Goal: Task Accomplishment & Management: Complete application form

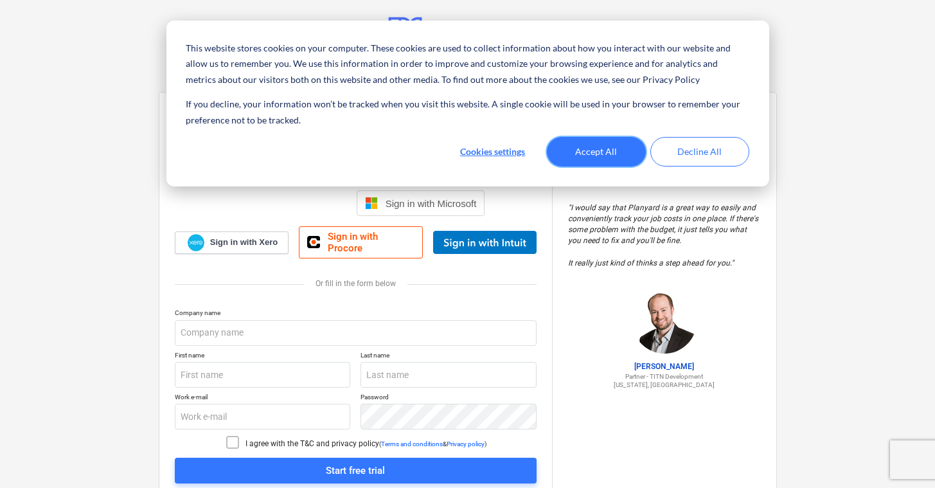
click at [622, 153] on button "Accept All" at bounding box center [596, 152] width 99 height 30
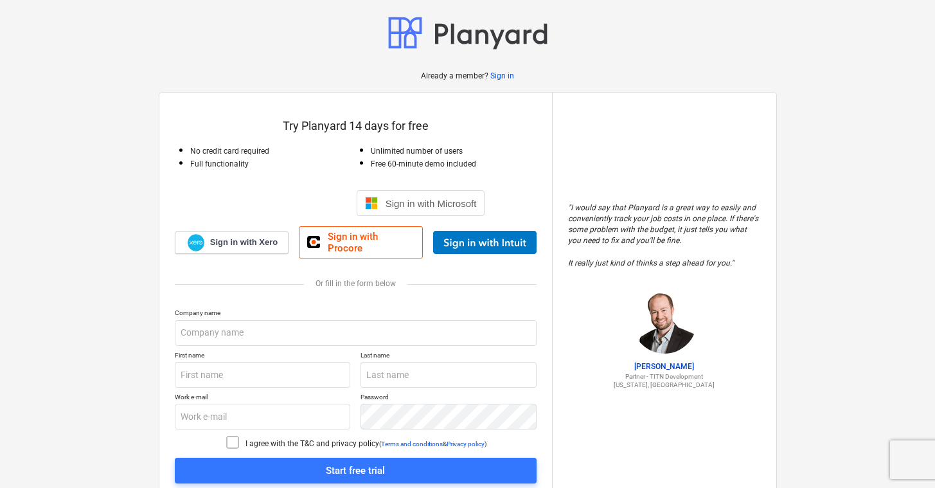
scroll to position [54, 0]
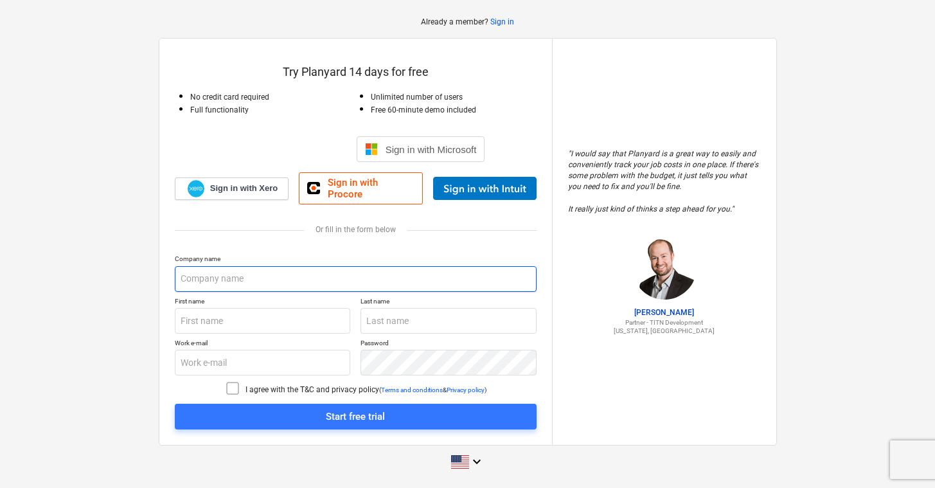
click at [274, 279] on input "text" at bounding box center [356, 279] width 362 height 26
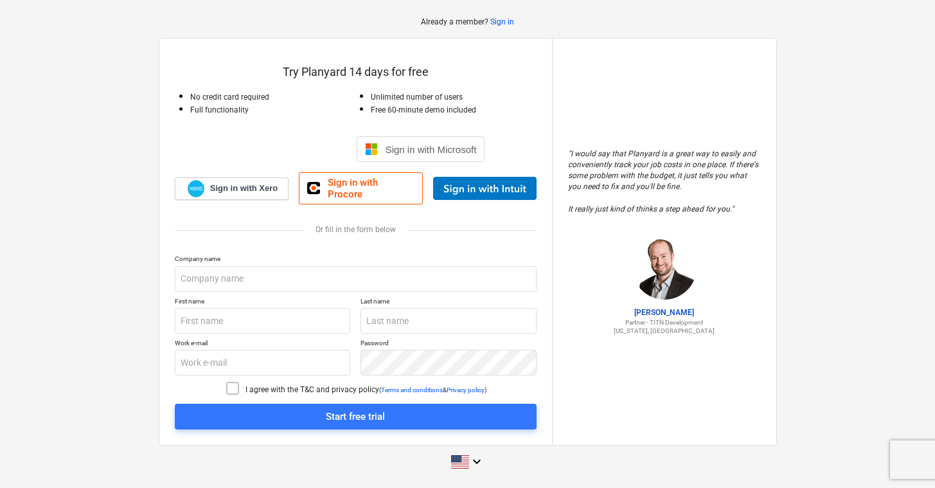
click at [265, 307] on p "First name" at bounding box center [263, 302] width 176 height 11
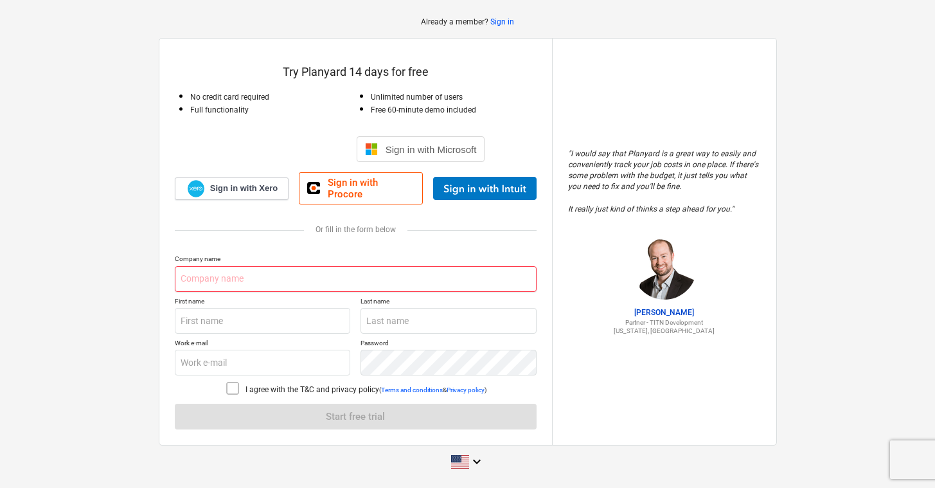
click at [277, 288] on input "text" at bounding box center [356, 279] width 362 height 26
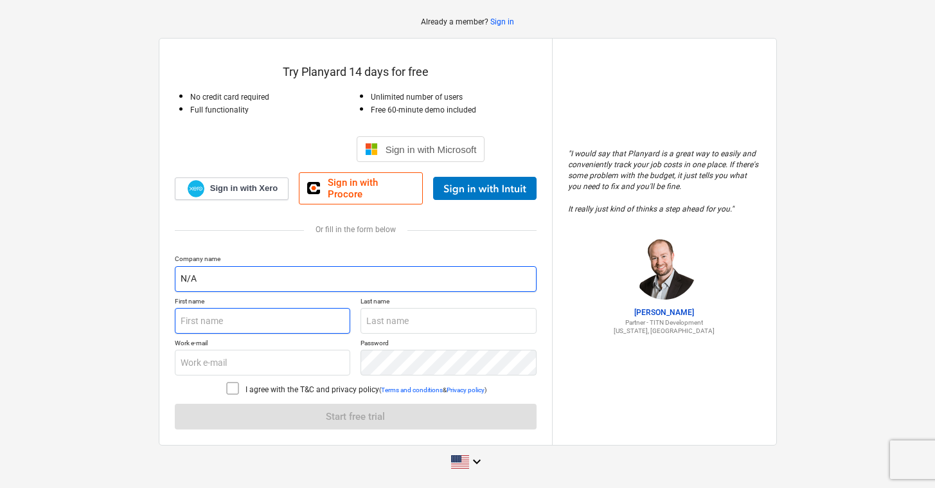
type input "N/A"
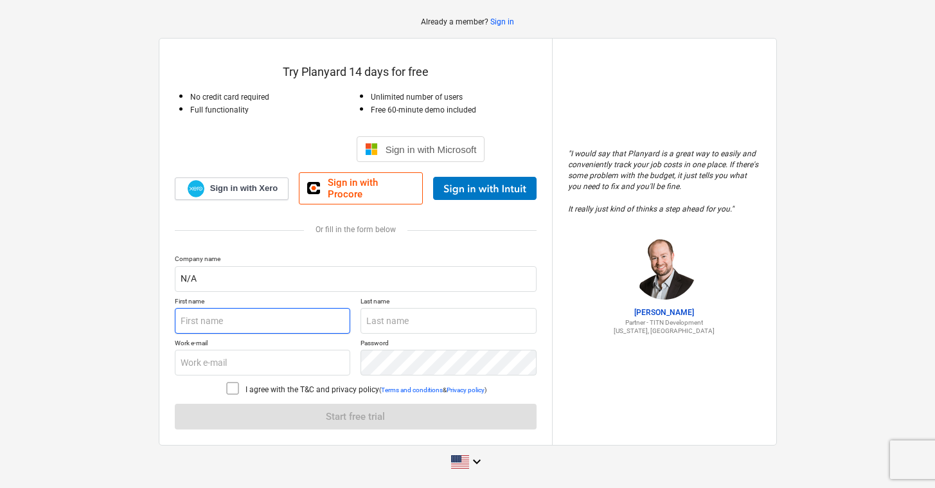
click at [247, 320] on input "text" at bounding box center [263, 321] width 176 height 26
type input "Emmerson"
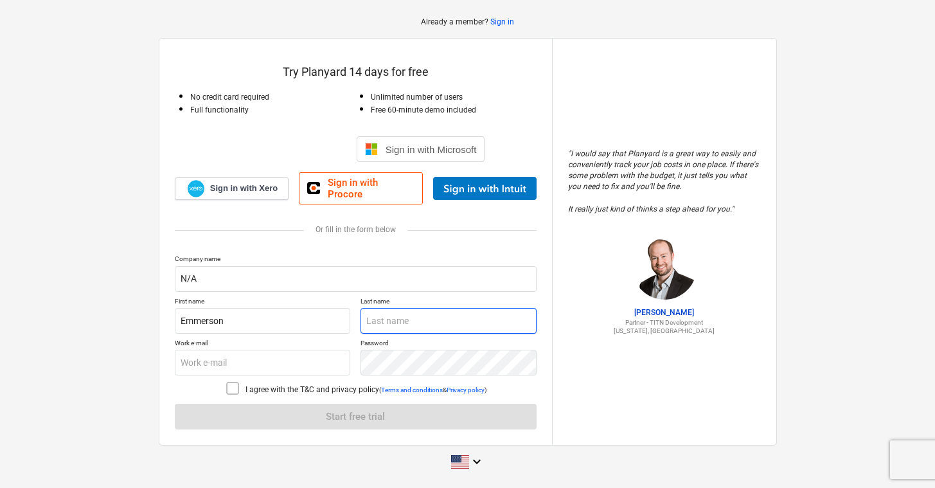
type input "Price"
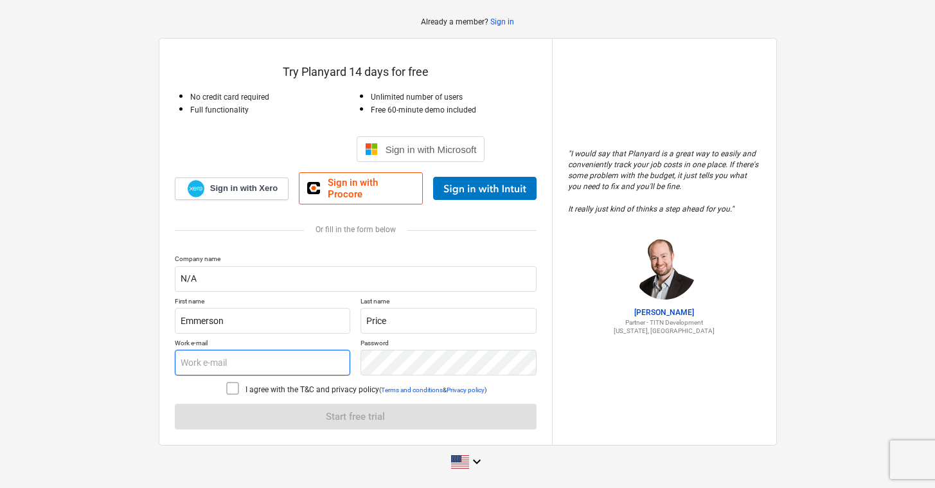
type input "[EMAIL_ADDRESS][DOMAIN_NAME]"
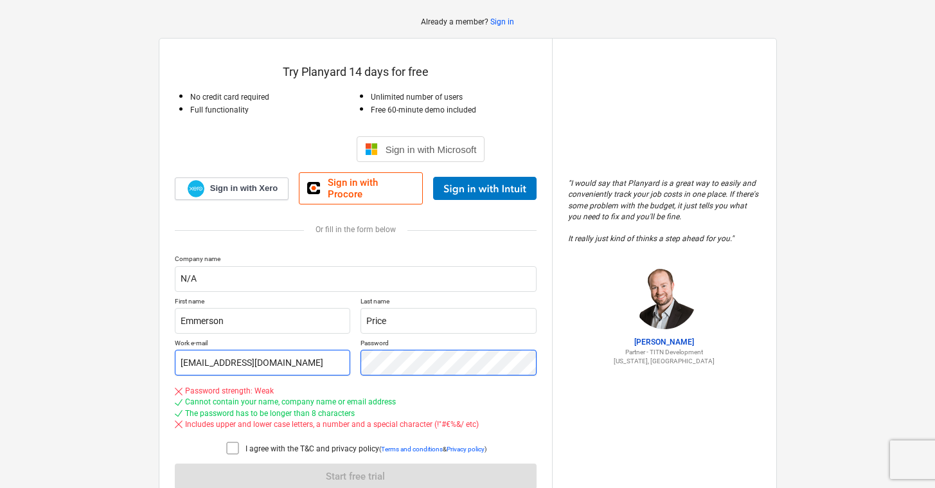
click at [348, 362] on div "Work e-mail [EMAIL_ADDRESS][DOMAIN_NAME] Password" at bounding box center [356, 357] width 362 height 37
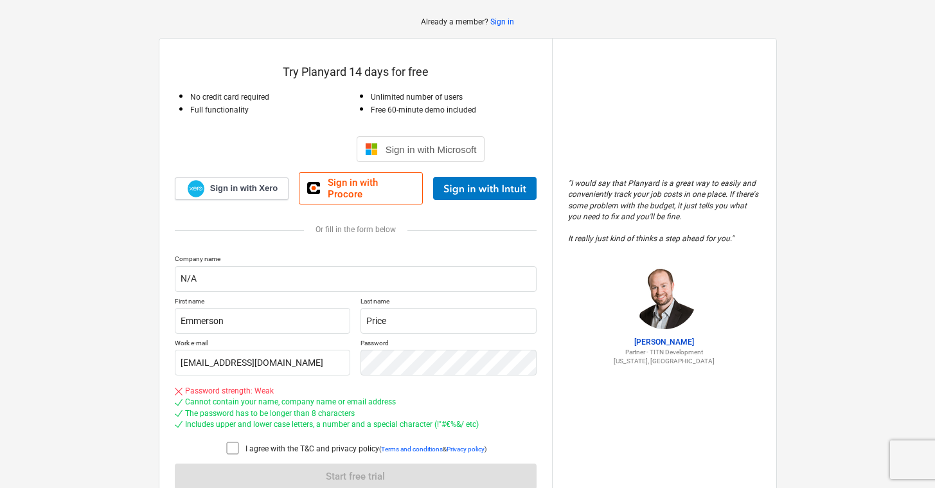
click at [237, 448] on icon at bounding box center [233, 448] width 12 height 12
click at [347, 362] on div "Work e-mail [EMAIL_ADDRESS][DOMAIN_NAME] Password" at bounding box center [356, 357] width 362 height 37
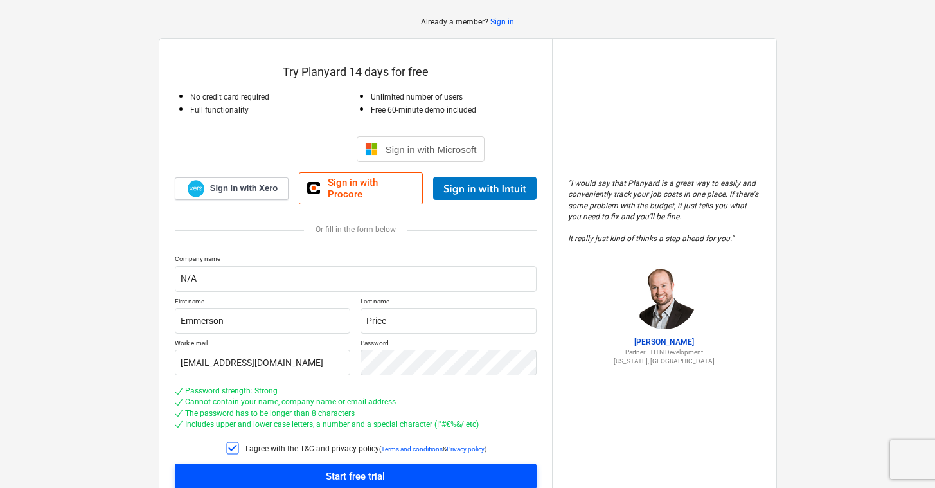
click at [352, 471] on div "Start free trial" at bounding box center [355, 476] width 59 height 17
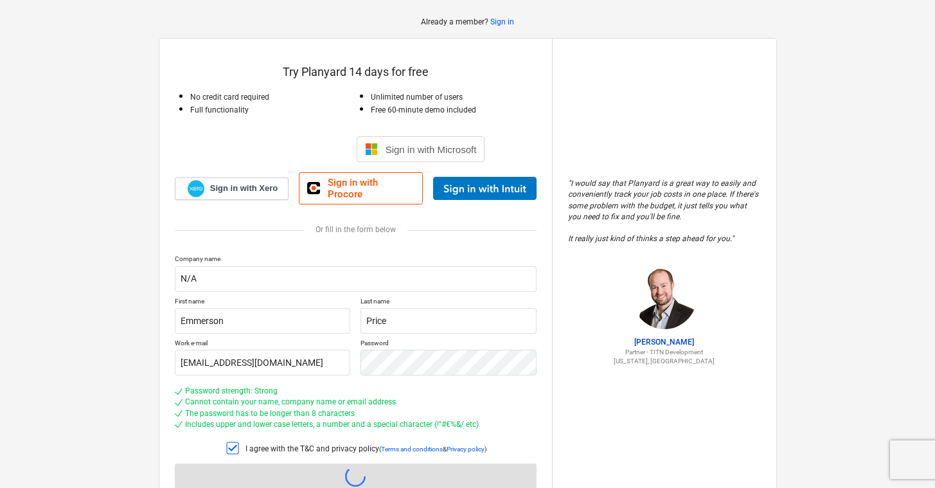
scroll to position [12, 0]
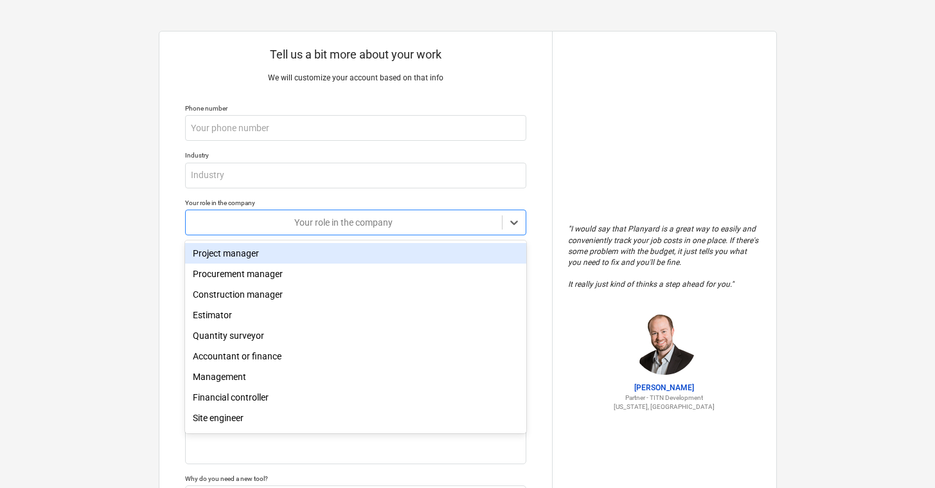
click at [359, 212] on div "Your role in the company" at bounding box center [355, 223] width 341 height 26
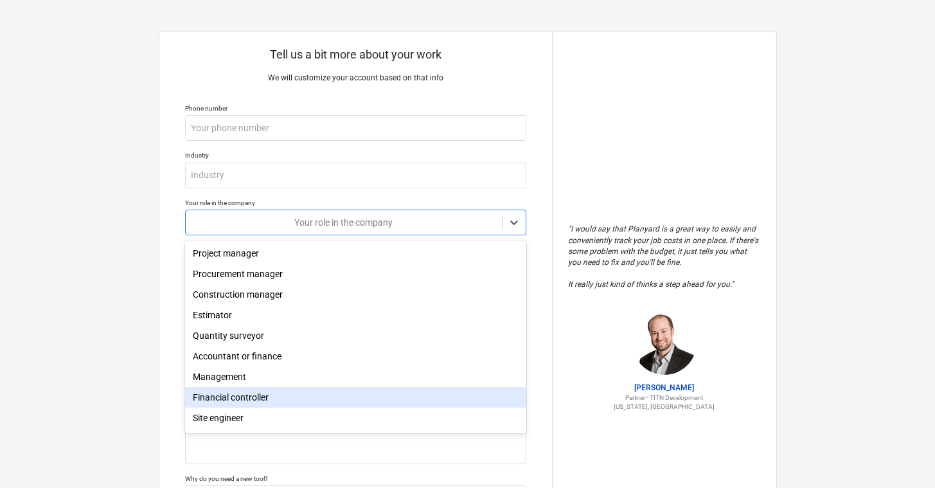
scroll to position [39, 0]
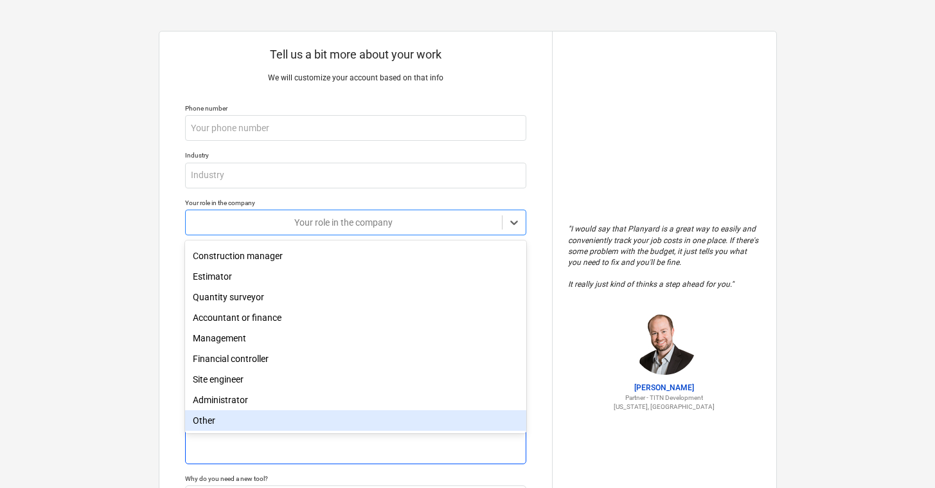
click at [237, 424] on div "Other" at bounding box center [355, 420] width 341 height 21
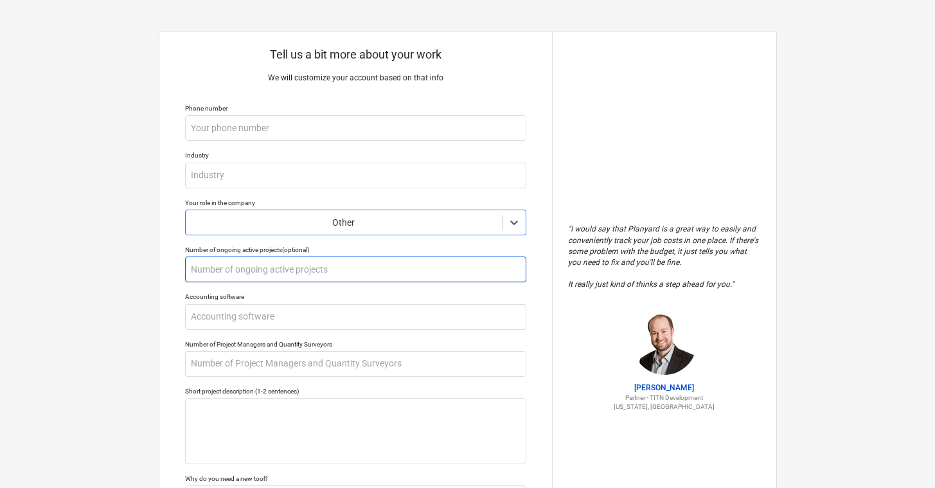
click at [242, 276] on input "text" at bounding box center [355, 270] width 341 height 26
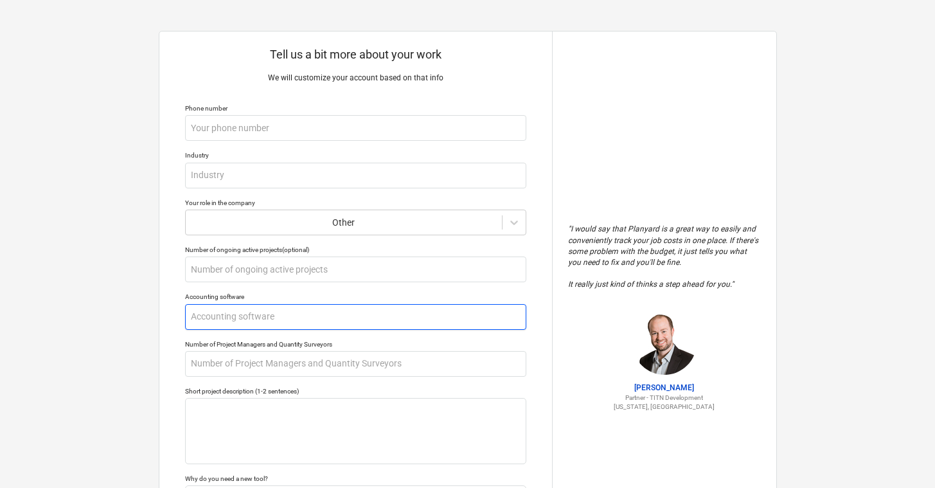
click at [235, 328] on input "text" at bounding box center [355, 317] width 341 height 26
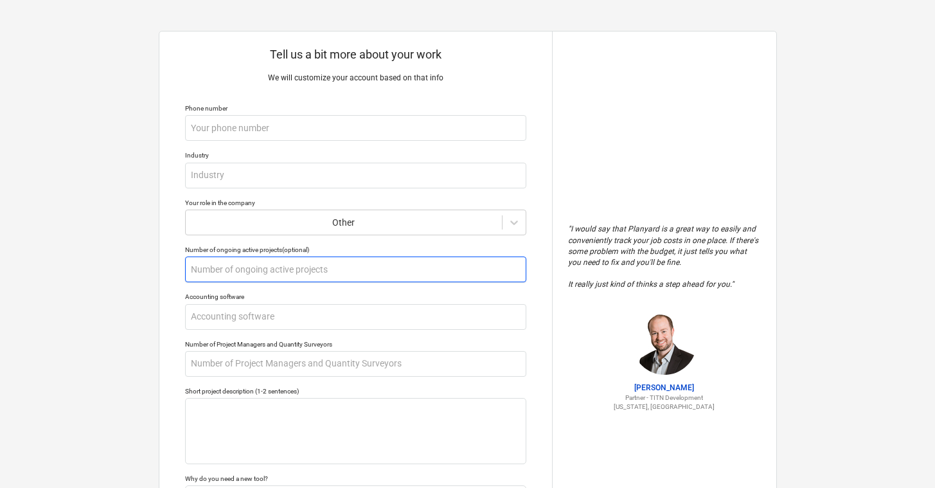
click at [251, 262] on input "text" at bounding box center [355, 270] width 341 height 26
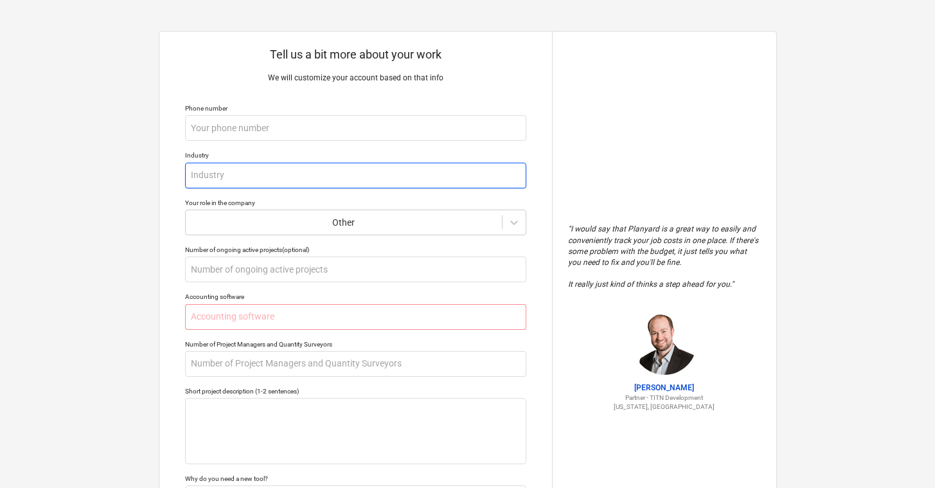
click at [246, 174] on input "text" at bounding box center [355, 176] width 341 height 26
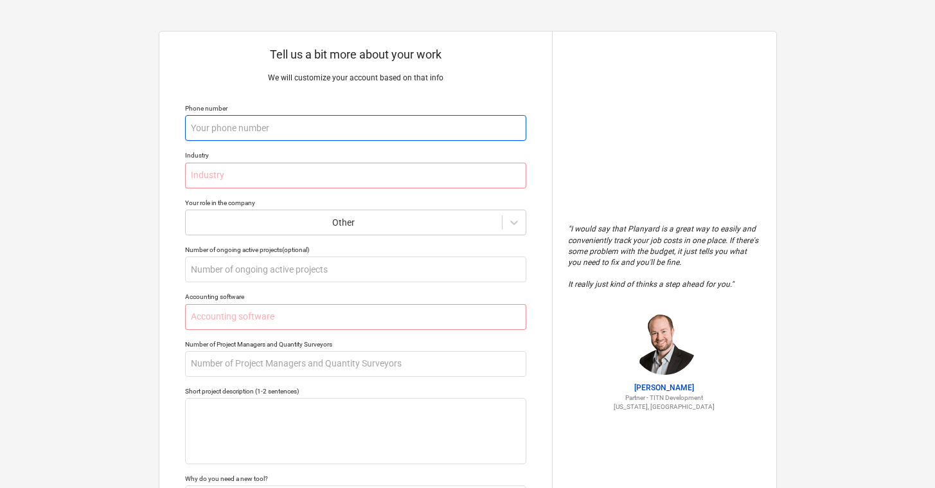
click at [233, 125] on input "text" at bounding box center [355, 128] width 341 height 26
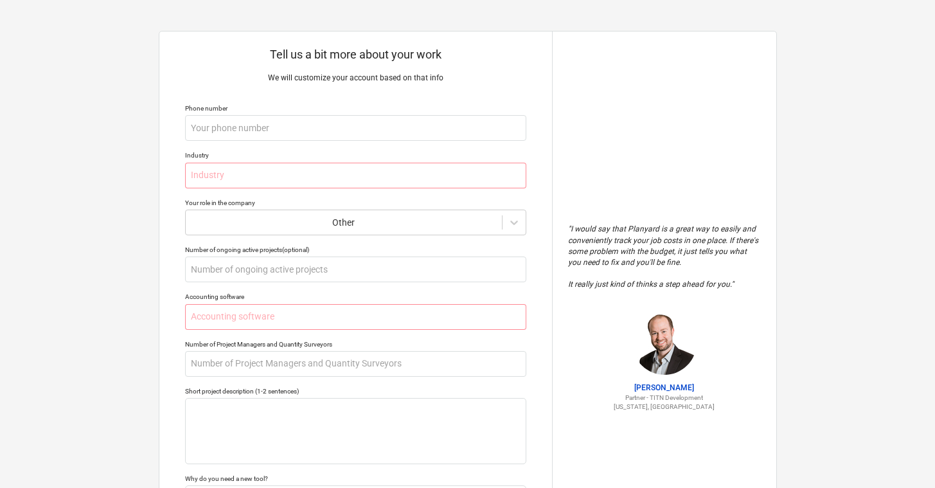
click at [137, 159] on div "Tell us a bit more about your work We will customize your account based on that…" at bounding box center [467, 317] width 935 height 635
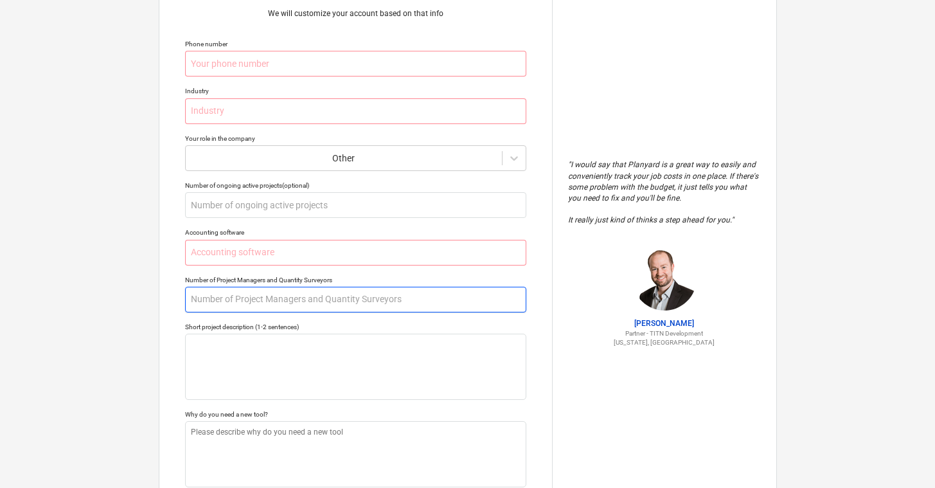
scroll to position [147, 0]
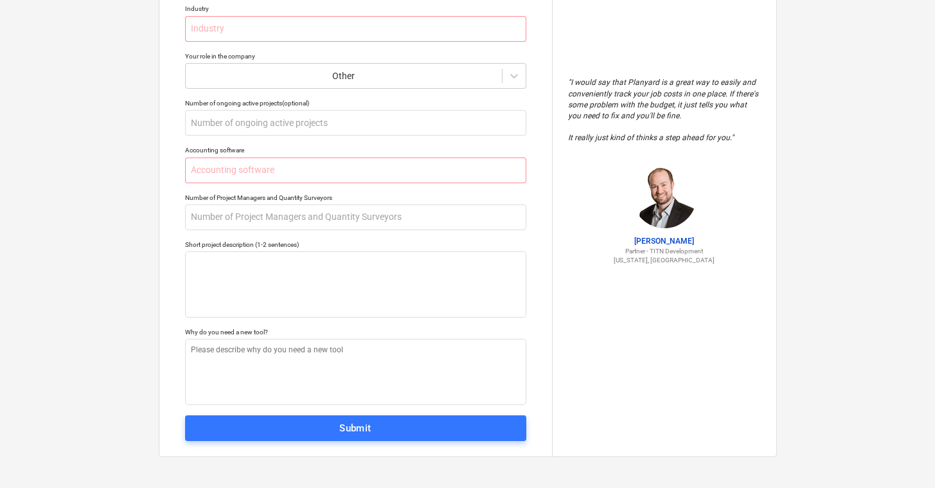
click at [309, 429] on span "Submit" at bounding box center [355, 428] width 313 height 17
type textarea "x"
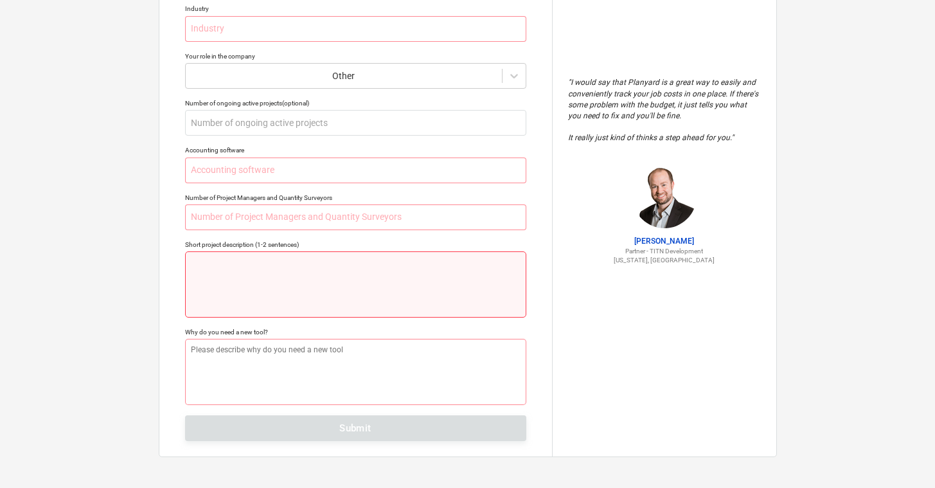
click at [224, 278] on textarea at bounding box center [355, 284] width 341 height 66
